Goal: Information Seeking & Learning: Learn about a topic

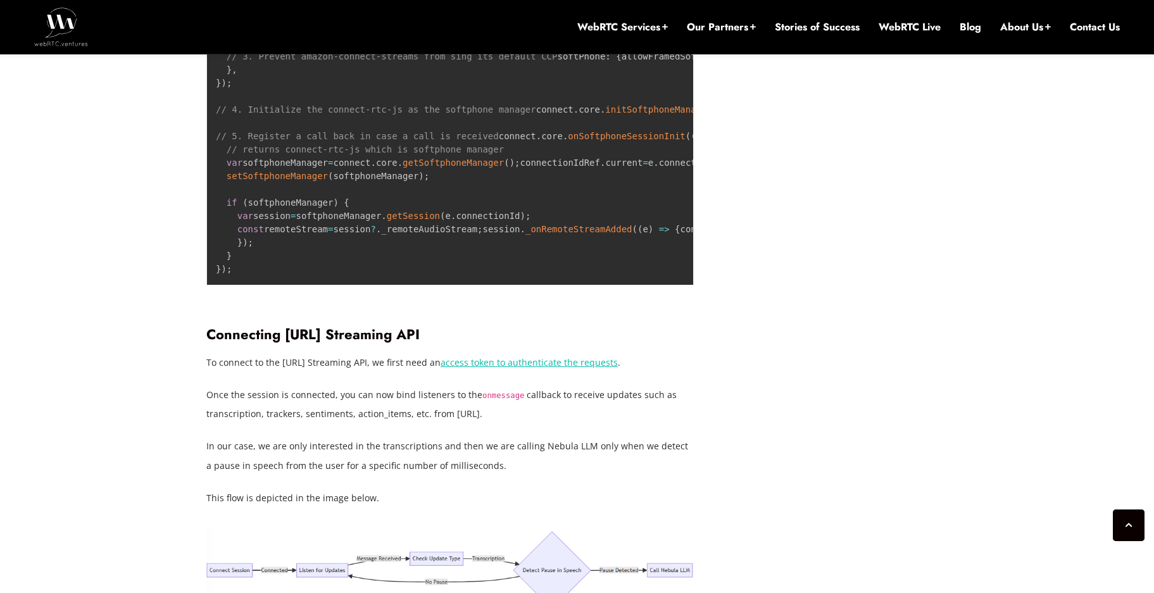
scroll to position [3956, 0]
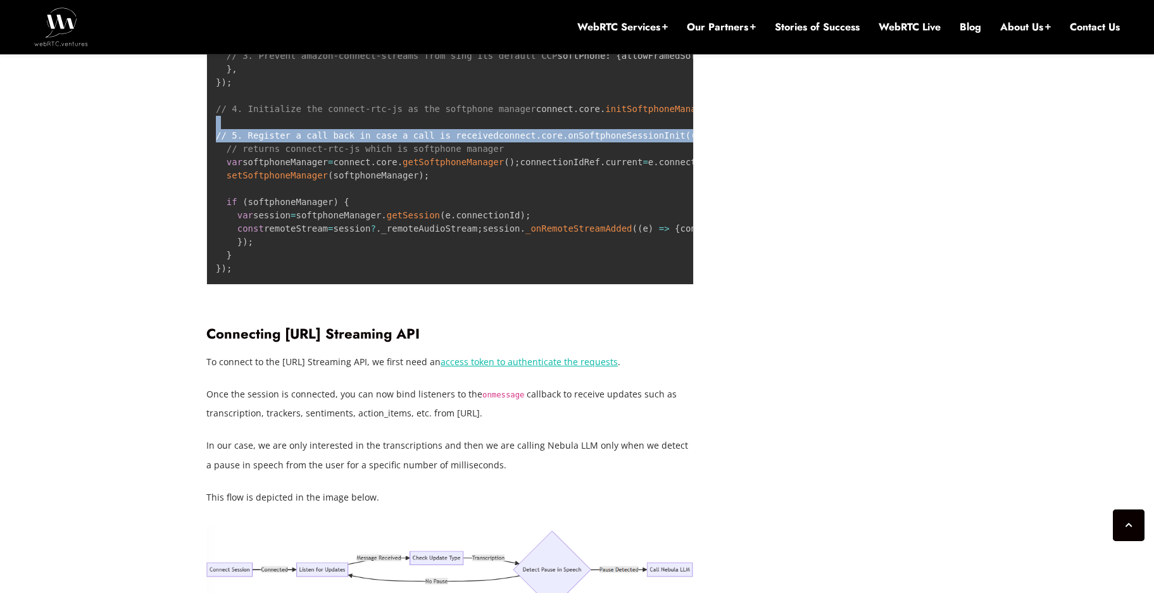
drag, startPoint x: 226, startPoint y: 260, endPoint x: 531, endPoint y: 280, distance: 305.9
click at [531, 280] on pre "// 1. Call connect.core.initCCP and 2. Configure the CCP connect . core . initC…" at bounding box center [450, 156] width 488 height 258
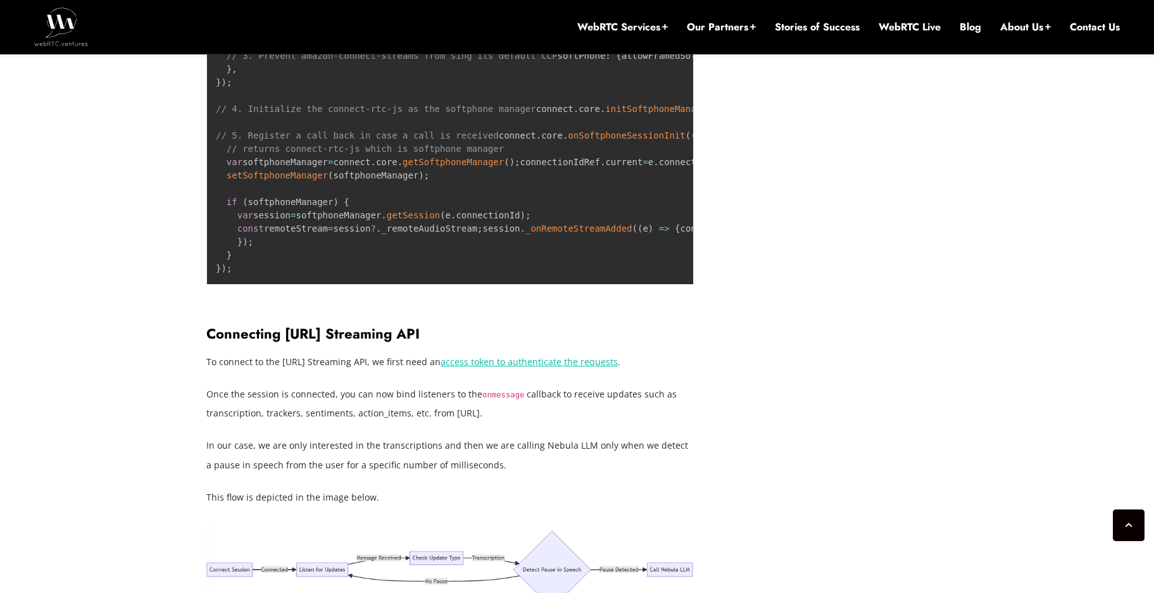
click at [568, 141] on span "onSoftphoneSessionInit" at bounding box center [626, 135] width 117 height 10
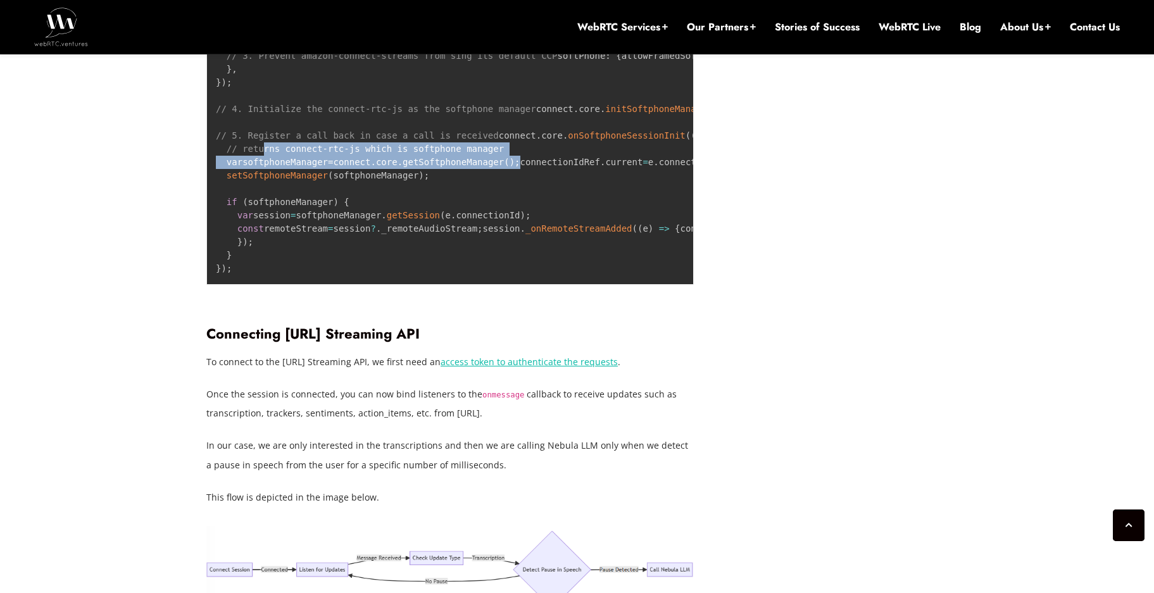
drag, startPoint x: 260, startPoint y: 296, endPoint x: 526, endPoint y: 313, distance: 267.1
click at [526, 285] on pre "// 1. Call connect.core.initCCP and 2. Configure the CCP connect . core . initC…" at bounding box center [450, 156] width 488 height 258
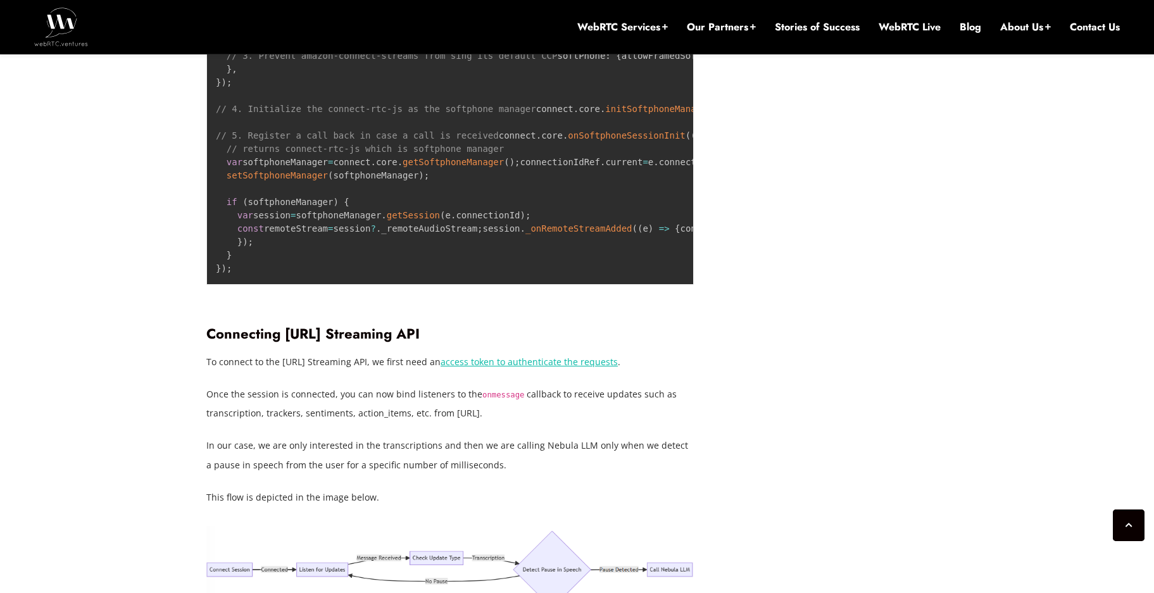
click at [568, 141] on span "onSoftphoneSessionInit" at bounding box center [626, 135] width 117 height 10
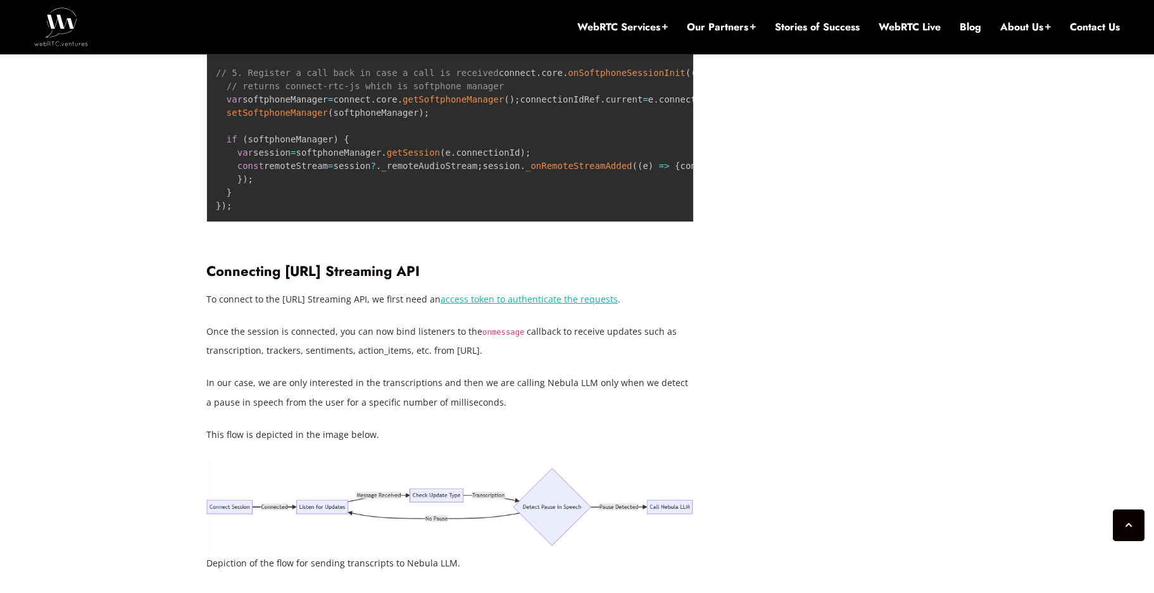
scroll to position [4019, 0]
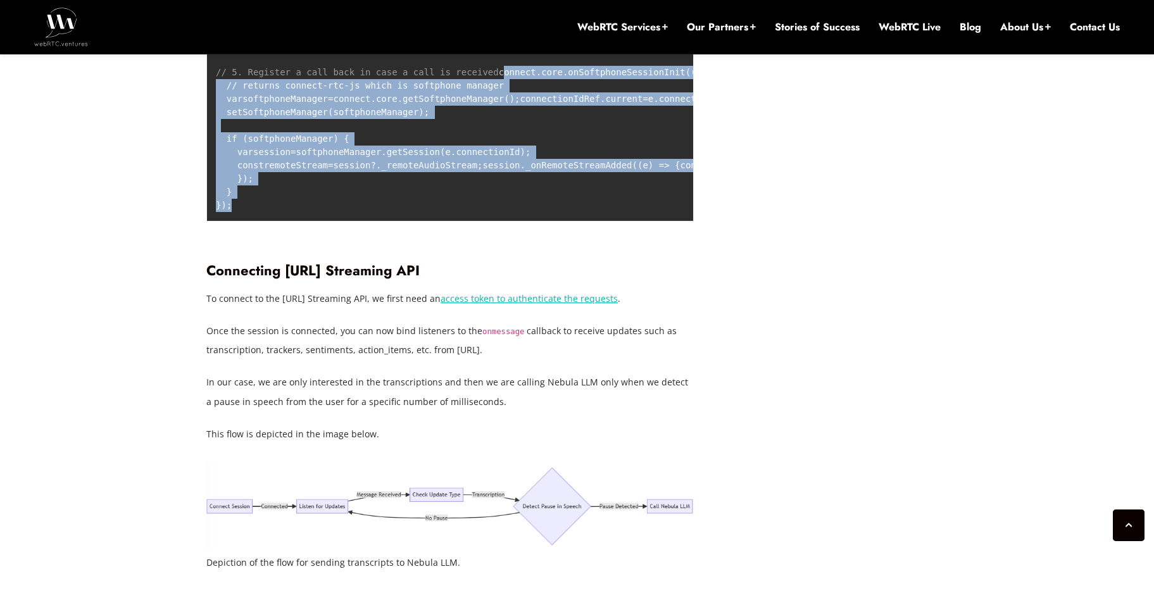
drag, startPoint x: 218, startPoint y: 217, endPoint x: 310, endPoint y: 395, distance: 200.2
click at [285, 222] on pre "// 1. Call connect.core.initCCP and 2. Configure the CCP connect . core . initC…" at bounding box center [450, 92] width 488 height 258
copy code "connect . core . onSoftphoneSessionInit ( ( e ) = > { // returns connect-rtc-js…"
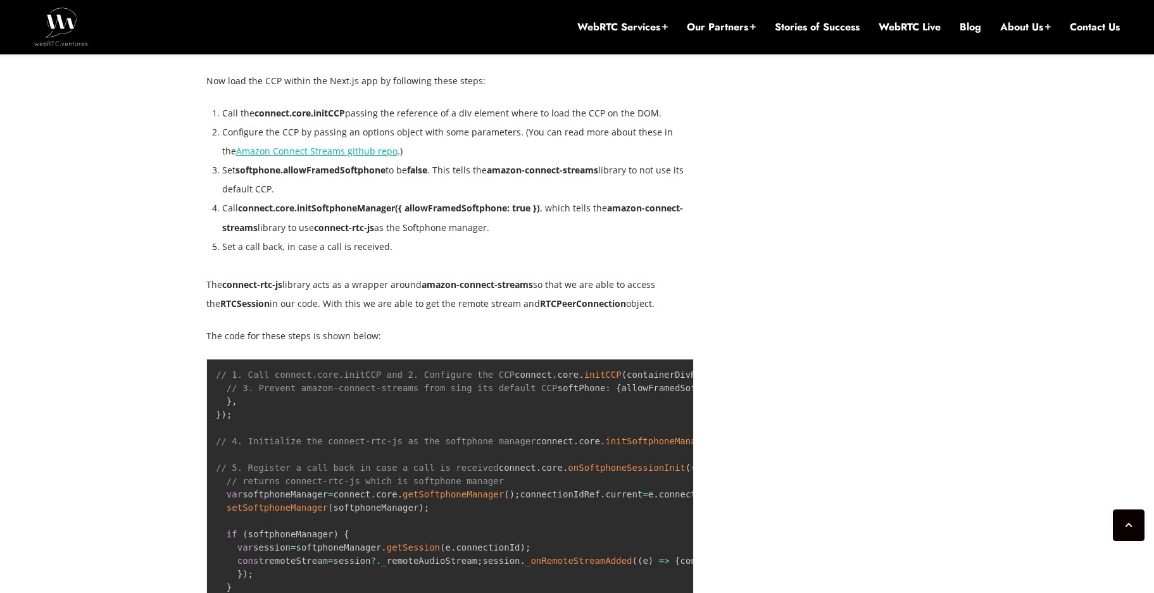
scroll to position [3624, 0]
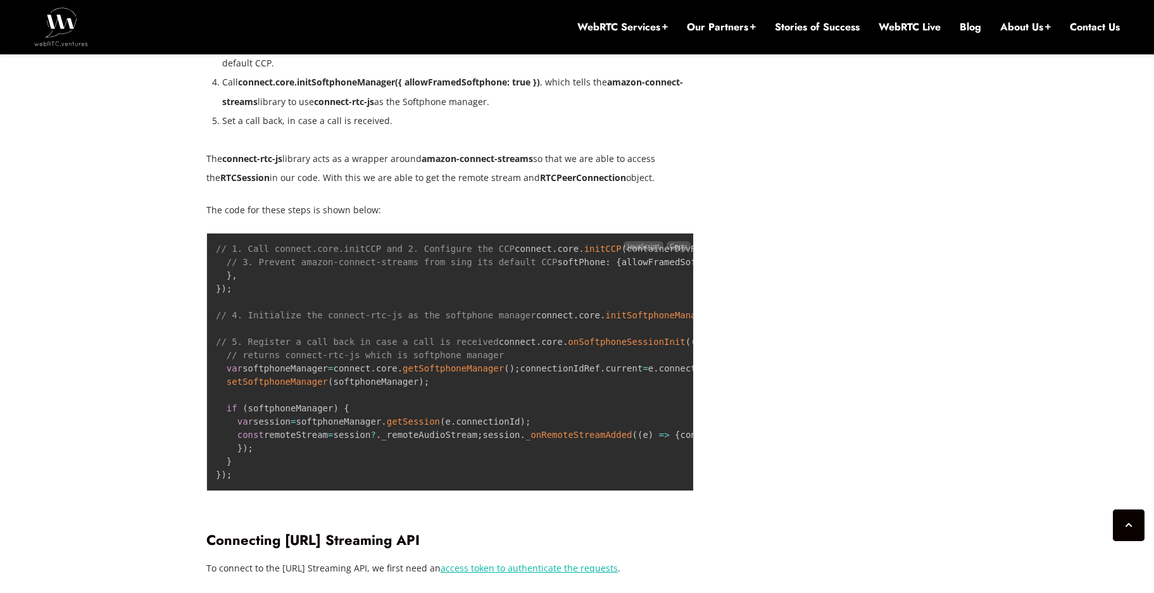
scroll to position [3750, 0]
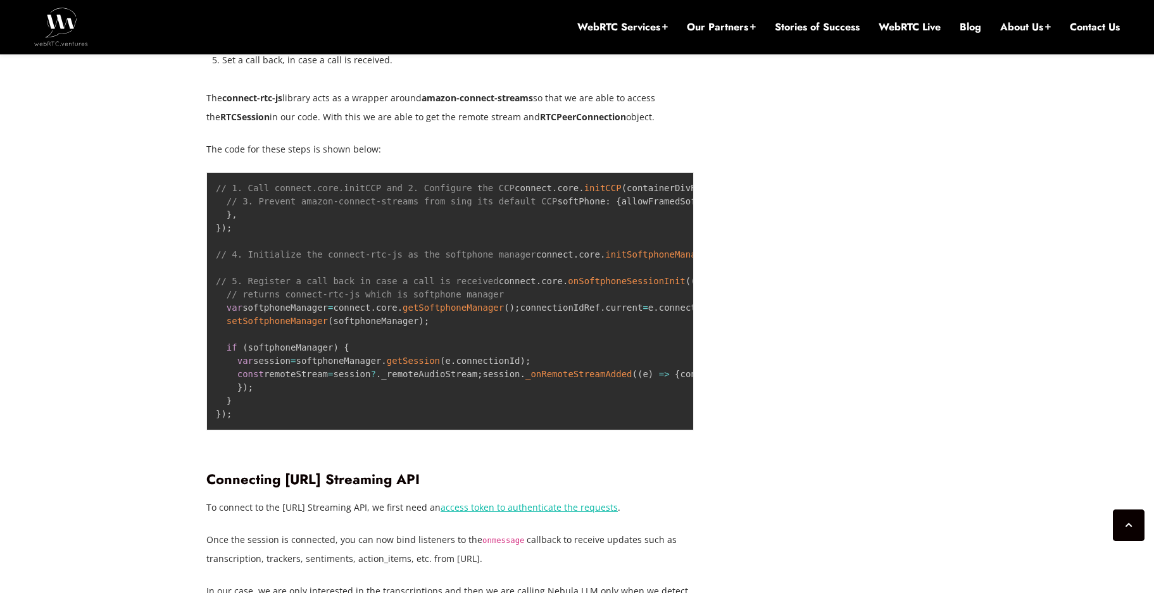
click at [220, 111] on strong "RTCSession" at bounding box center [244, 117] width 49 height 12
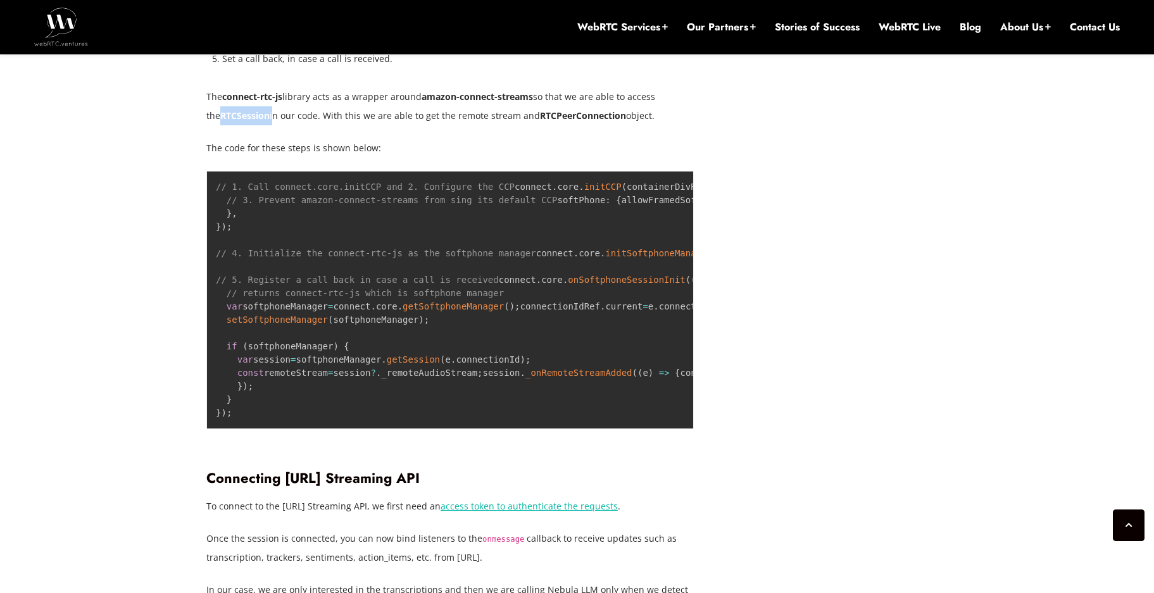
click at [220, 111] on strong "RTCSession" at bounding box center [244, 116] width 49 height 12
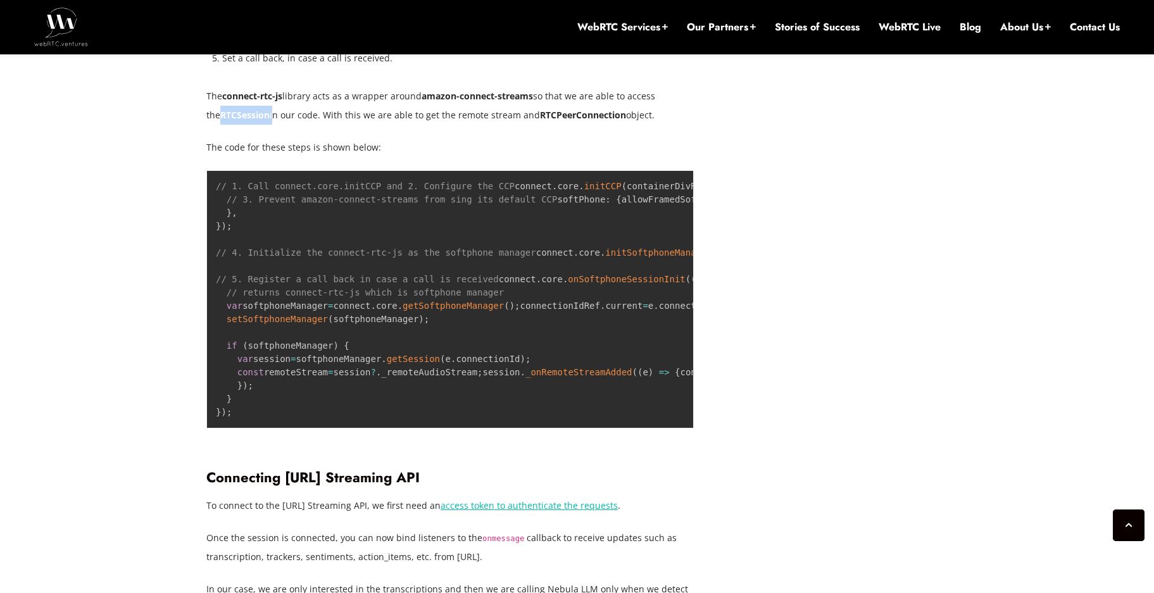
scroll to position [3813, 0]
copy p "RTCSession"
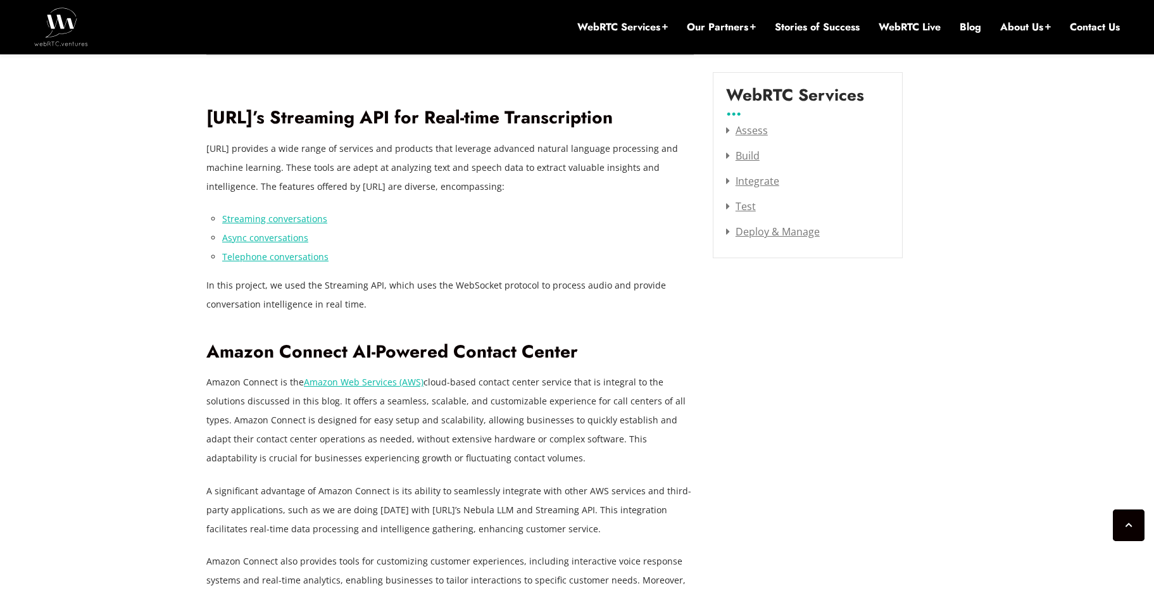
scroll to position [1670, 0]
